Goal: Find specific page/section: Find specific page/section

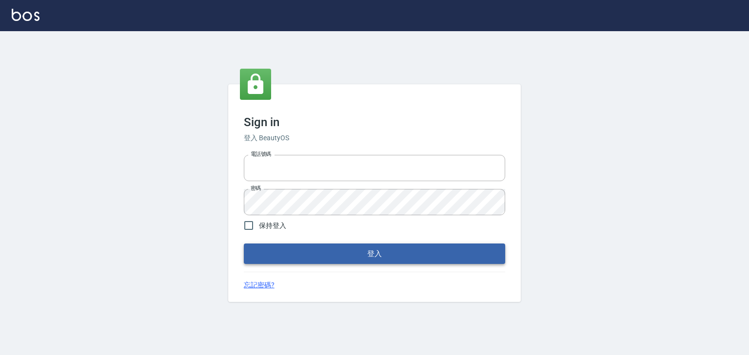
type input "0952331713"
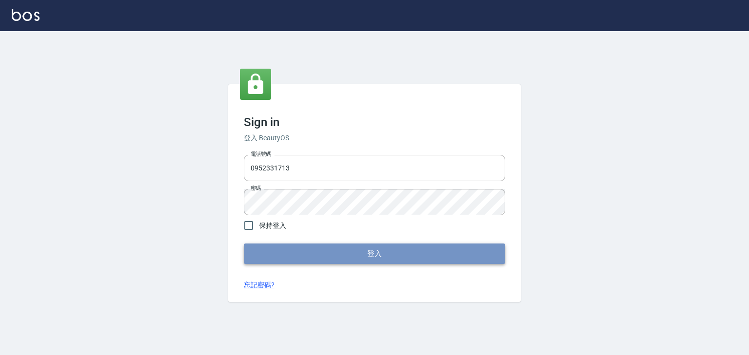
click at [370, 251] on button "登入" at bounding box center [374, 254] width 261 height 20
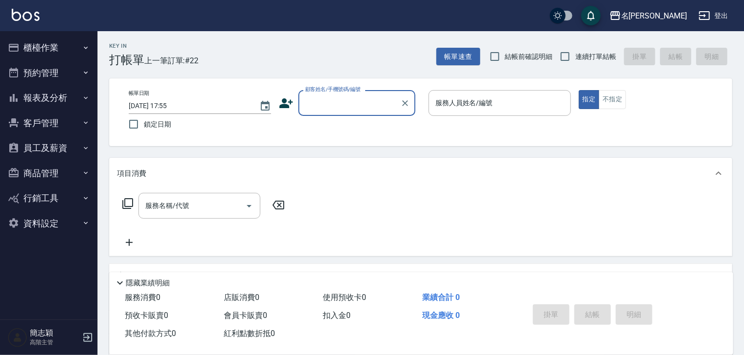
click at [82, 98] on icon "button" at bounding box center [86, 98] width 8 height 8
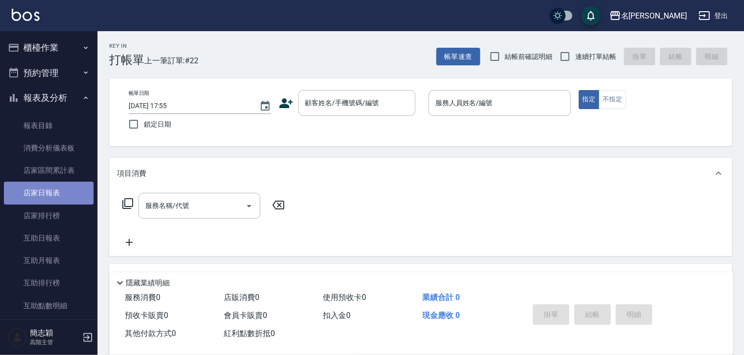
click at [53, 193] on link "店家日報表" at bounding box center [49, 193] width 90 height 22
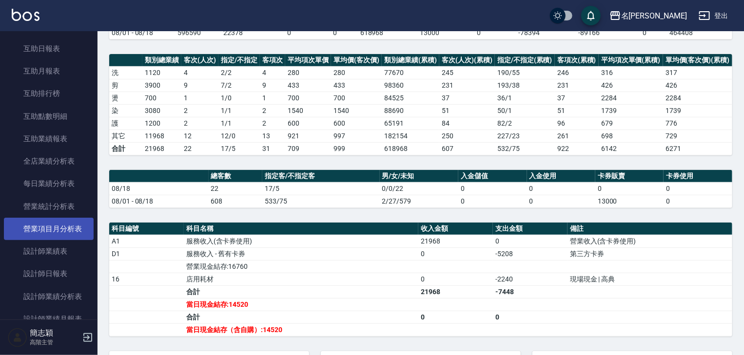
scroll to position [234, 0]
click at [54, 232] on link "設計師日報表" at bounding box center [49, 229] width 90 height 22
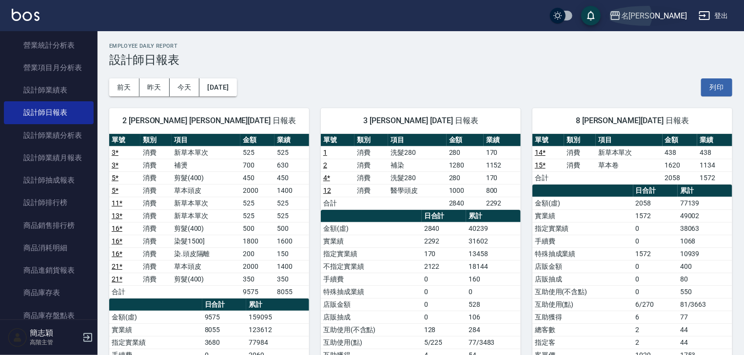
click at [620, 14] on icon "button" at bounding box center [615, 15] width 10 height 9
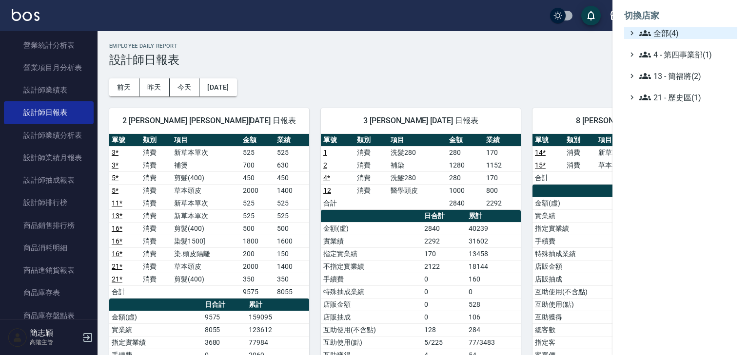
click at [643, 31] on icon at bounding box center [645, 33] width 12 height 12
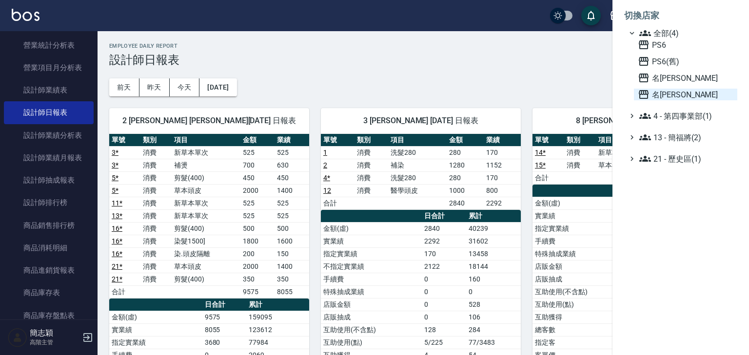
click at [641, 95] on icon at bounding box center [643, 95] width 12 height 12
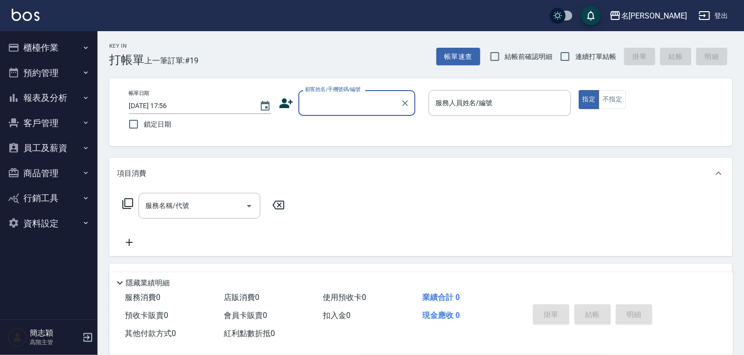
click at [84, 98] on icon "button" at bounding box center [86, 98] width 8 height 8
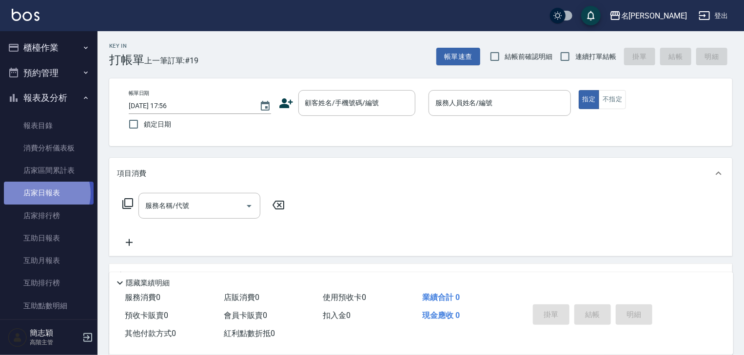
click at [43, 193] on link "店家日報表" at bounding box center [49, 193] width 90 height 22
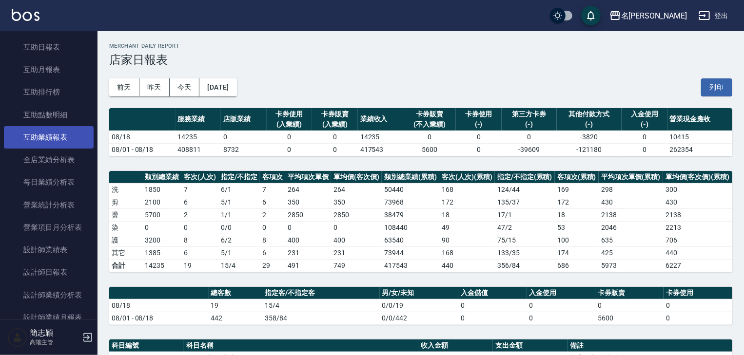
scroll to position [195, 0]
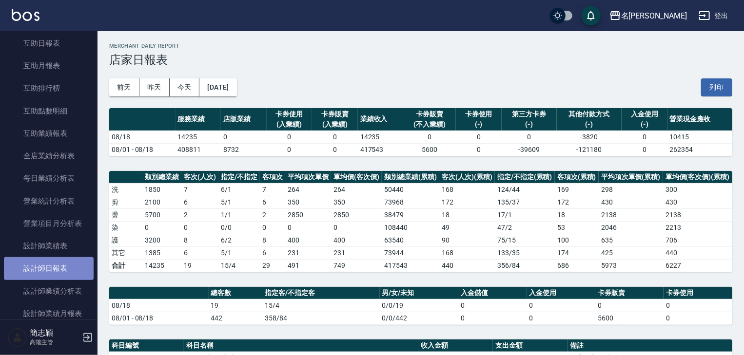
click at [54, 265] on link "設計師日報表" at bounding box center [49, 268] width 90 height 22
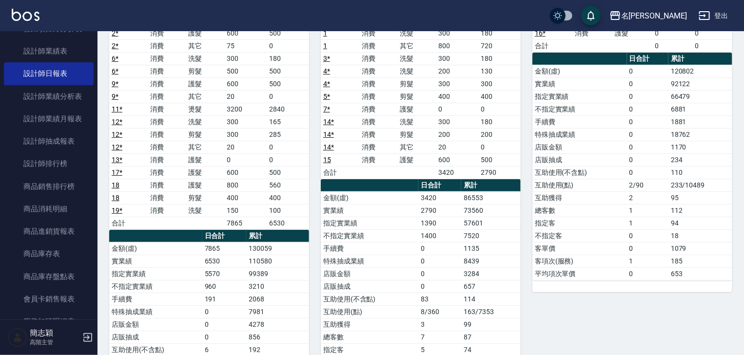
scroll to position [117, 0]
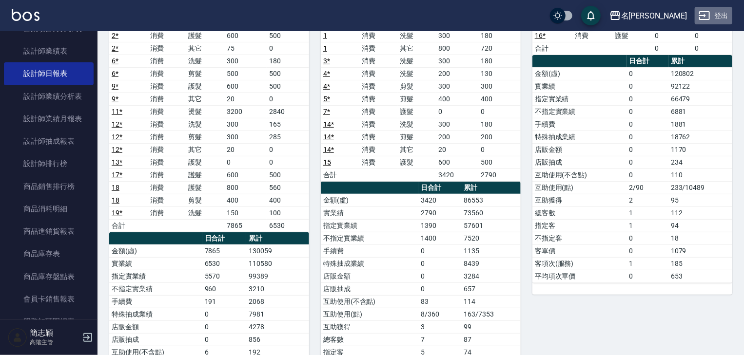
click at [714, 15] on button "登出" at bounding box center [713, 16] width 38 height 18
